Goal: Check status: Check status

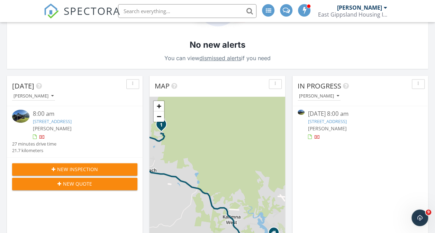
scroll to position [184, 0]
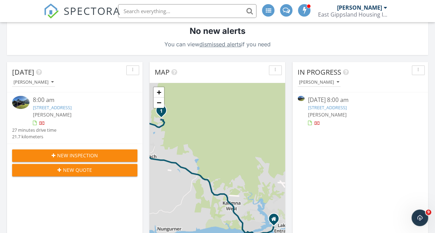
click at [347, 107] on link "22 Stones Rd, Swan Reach, VIC 3903" at bounding box center [327, 107] width 39 height 6
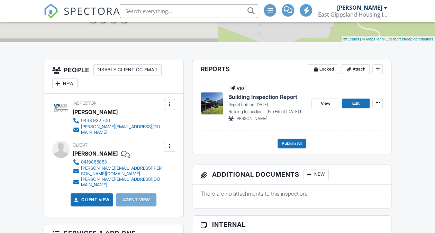
scroll to position [161, 0]
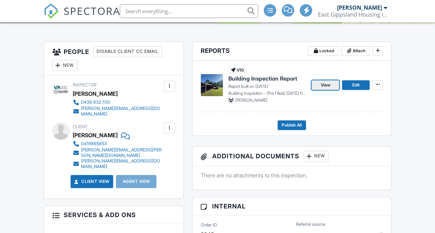
click at [327, 85] on span "View" at bounding box center [325, 85] width 10 height 7
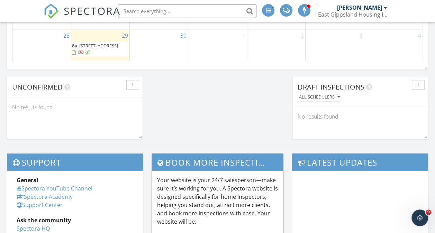
scroll to position [755, 0]
